Goal: Transaction & Acquisition: Purchase product/service

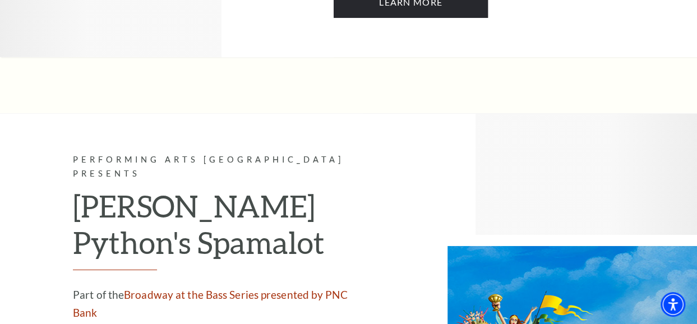
scroll to position [5885, 0]
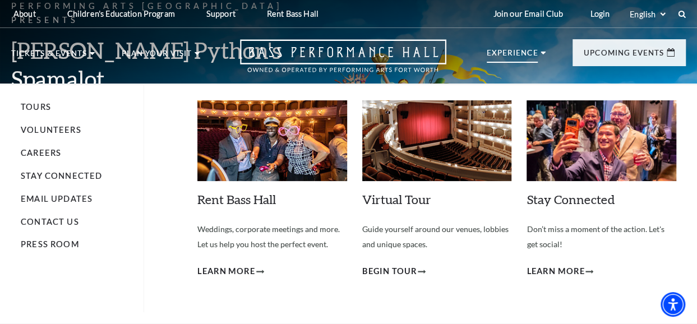
click at [501, 64] on li "Experience Tours Volunteers Careers Stay Connected Email Updates Contact Us Pre…" at bounding box center [515, 64] width 59 height 31
click at [491, 73] on li "Experience Tours Volunteers Careers Stay Connected Email Updates Contact Us Pre…" at bounding box center [515, 64] width 59 height 31
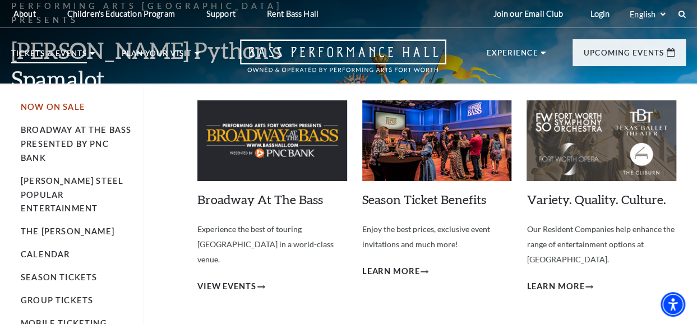
click at [57, 108] on link "Now On Sale" at bounding box center [53, 107] width 64 height 10
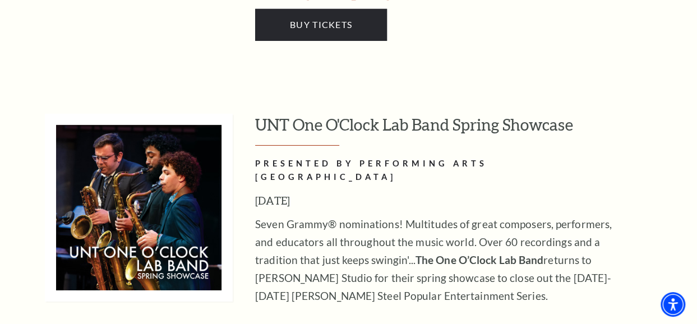
scroll to position [5885, 0]
